Goal: Transaction & Acquisition: Purchase product/service

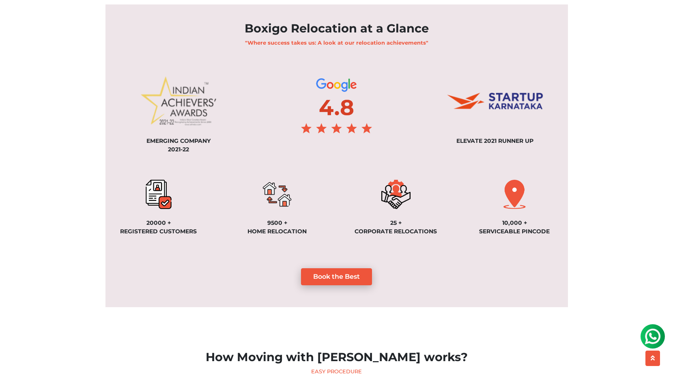
scroll to position [568, 0]
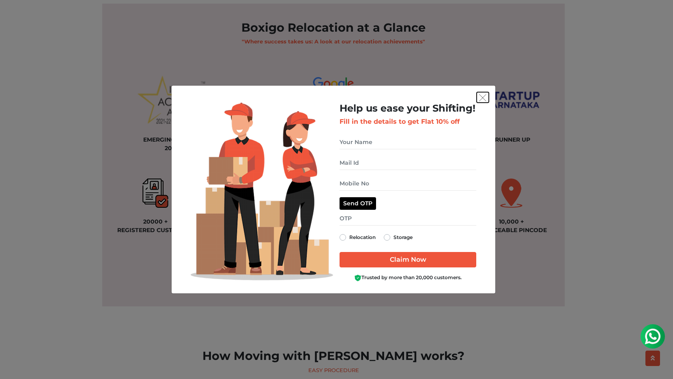
click at [485, 99] on img "get free quote dialog" at bounding box center [482, 97] width 7 height 7
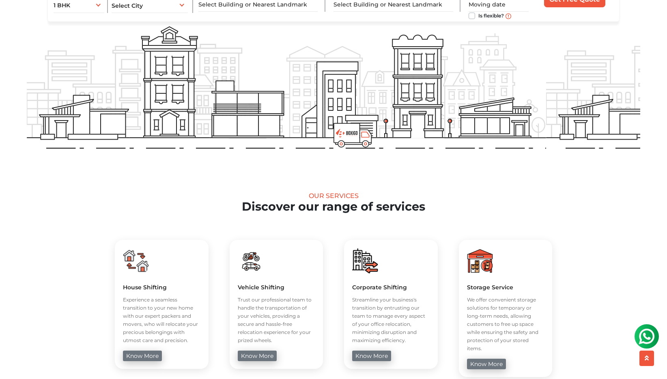
scroll to position [0, 0]
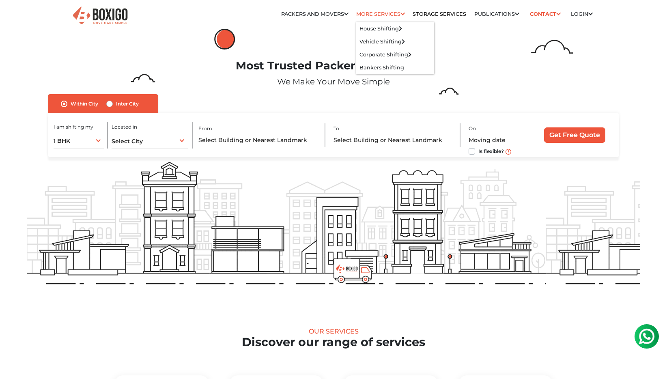
click at [386, 14] on link "More services" at bounding box center [380, 14] width 49 height 6
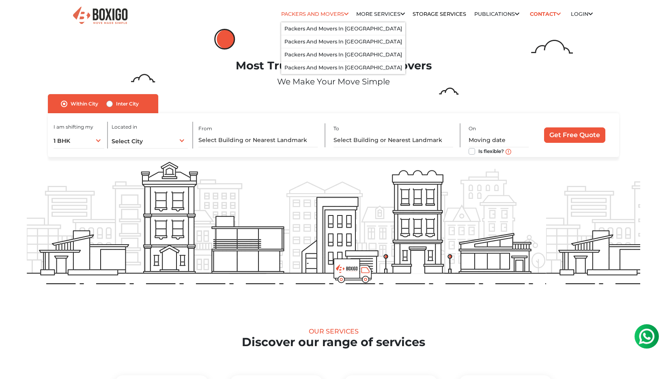
click at [313, 13] on link "Packers and Movers" at bounding box center [314, 14] width 67 height 6
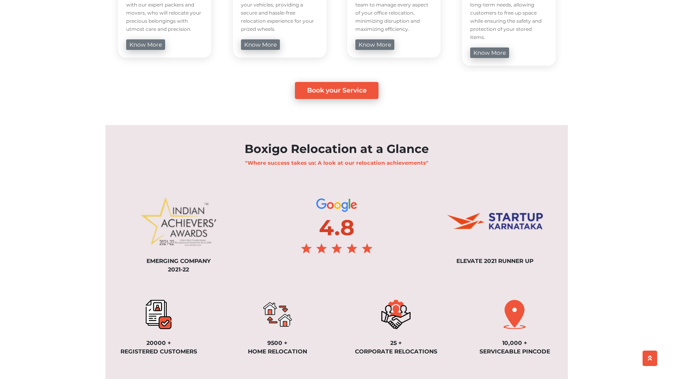
scroll to position [730, 0]
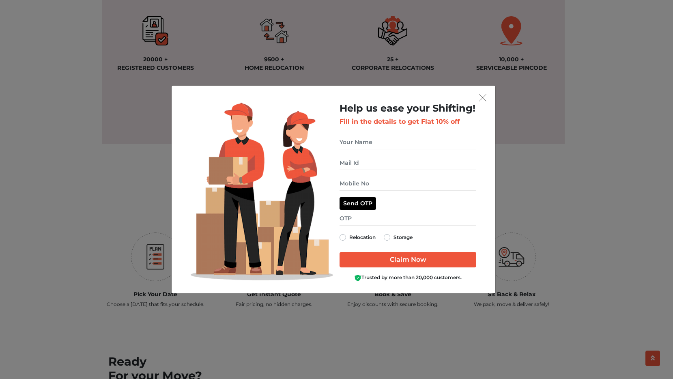
click at [580, 204] on div "Help us ease your Shifting! Fill in the details to get Flat 10% off Relocation …" at bounding box center [336, 189] width 673 height 379
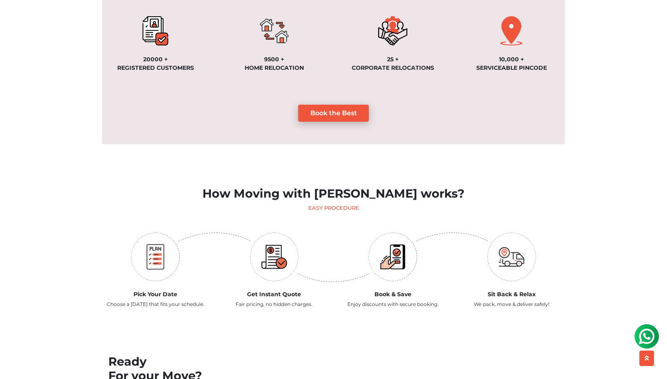
scroll to position [0, 0]
